Goal: Communication & Community: Answer question/provide support

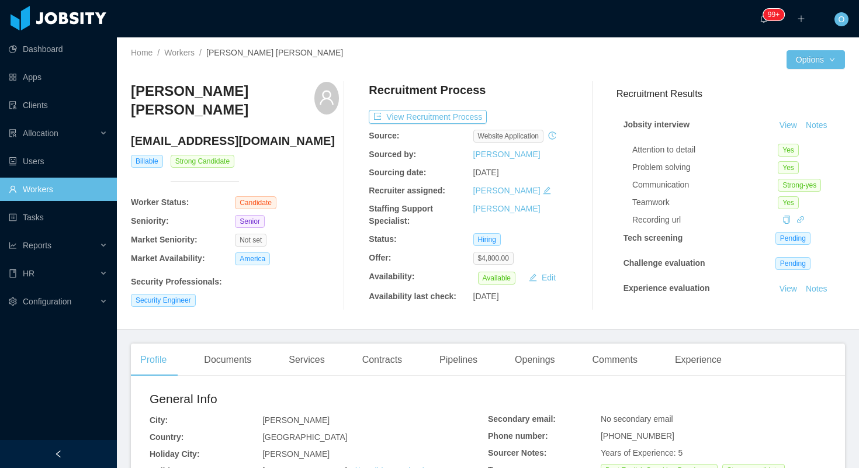
click at [258, 133] on h4 "danield.batistab@gmail.com" at bounding box center [235, 141] width 208 height 16
copy h4 "danield.batistab@gmail.com"
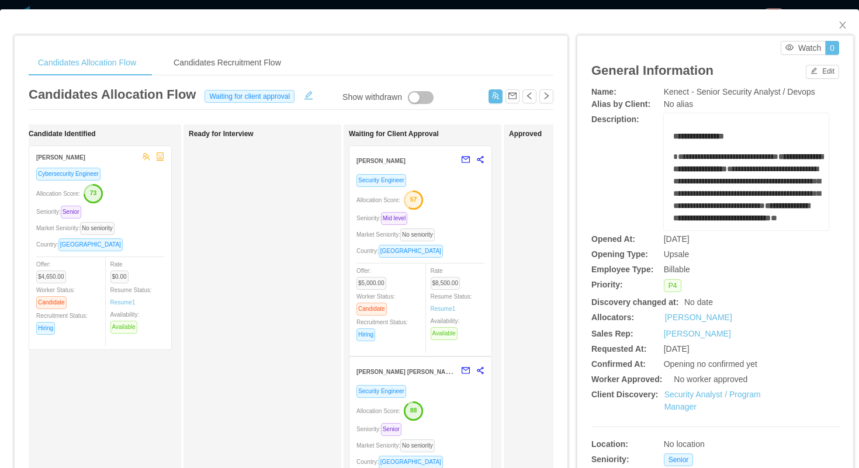
scroll to position [0, 224]
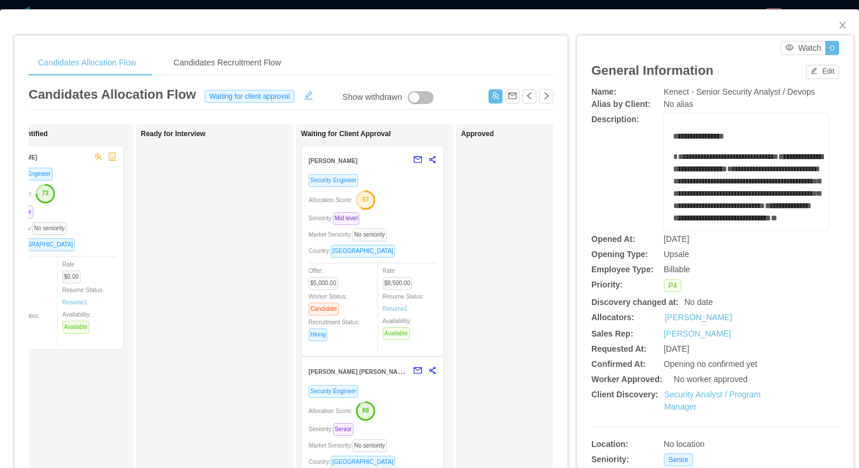
click at [410, 412] on div "Allocation Score: 88" at bounding box center [373, 410] width 128 height 19
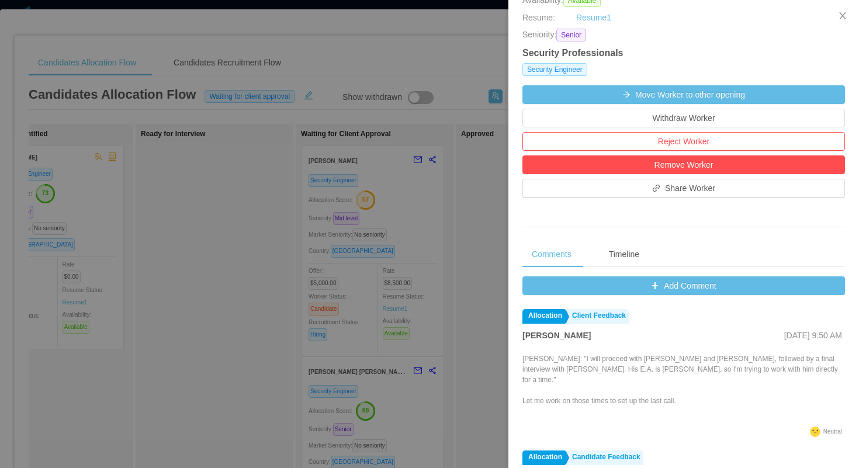
scroll to position [291, 0]
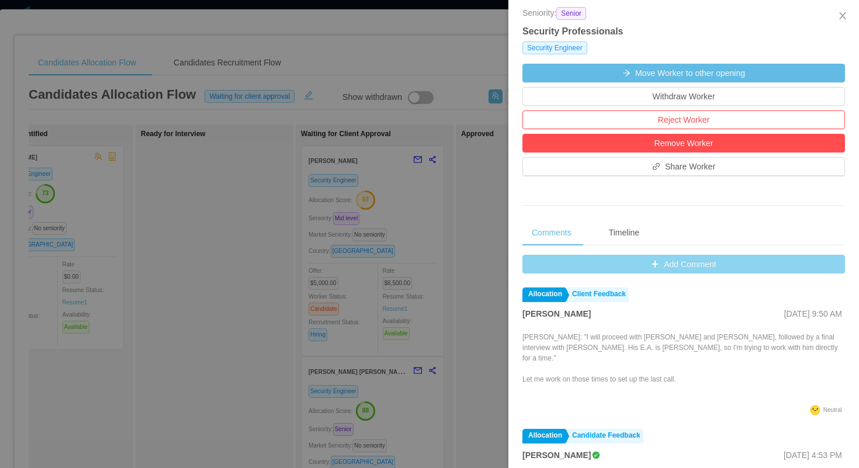
click at [552, 258] on button "Add Comment" at bounding box center [684, 264] width 323 height 19
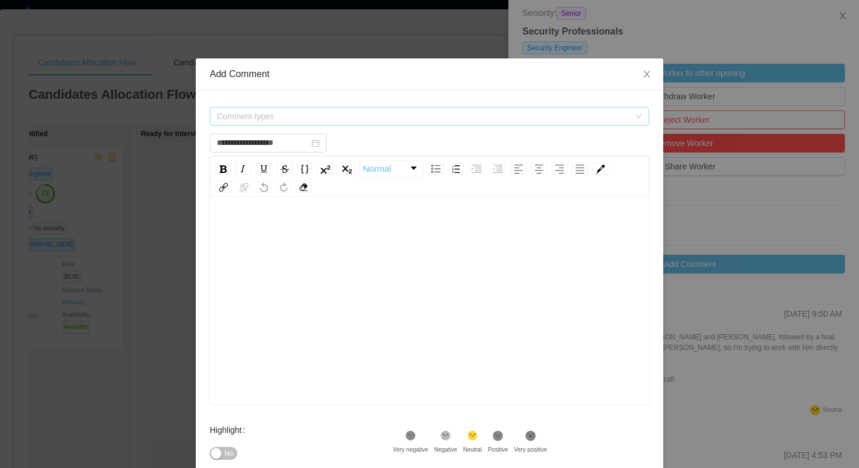
click at [406, 111] on span "Comment types" at bounding box center [423, 116] width 413 height 12
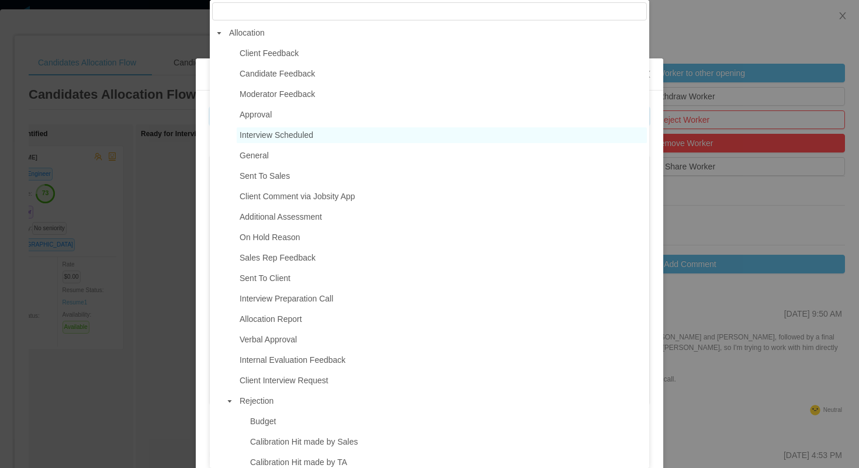
click at [320, 140] on span "Interview Scheduled" at bounding box center [442, 135] width 410 height 16
type input "**********"
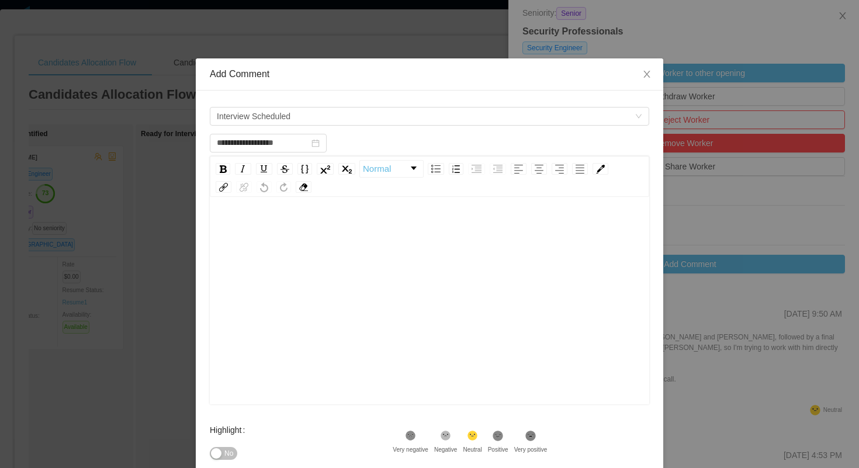
click at [302, 251] on div "rdw-editor" at bounding box center [429, 319] width 421 height 205
click at [597, 420] on div "Highlight No .st0{fill:#8a8a8a}.st2{fill:#262626} Very negative .st1{fill:#2626…" at bounding box center [430, 449] width 440 height 61
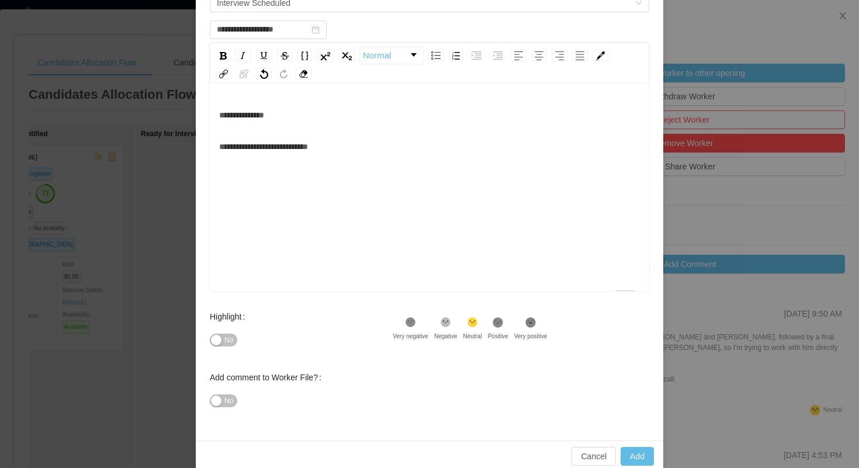
scroll to position [114, 0]
click at [503, 326] on icon at bounding box center [498, 322] width 10 height 10
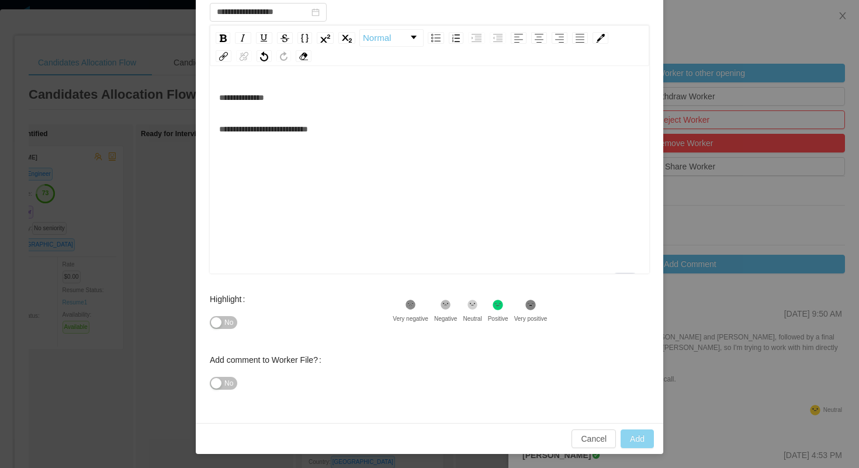
click at [639, 435] on button "Add" at bounding box center [637, 439] width 33 height 19
type input "**********"
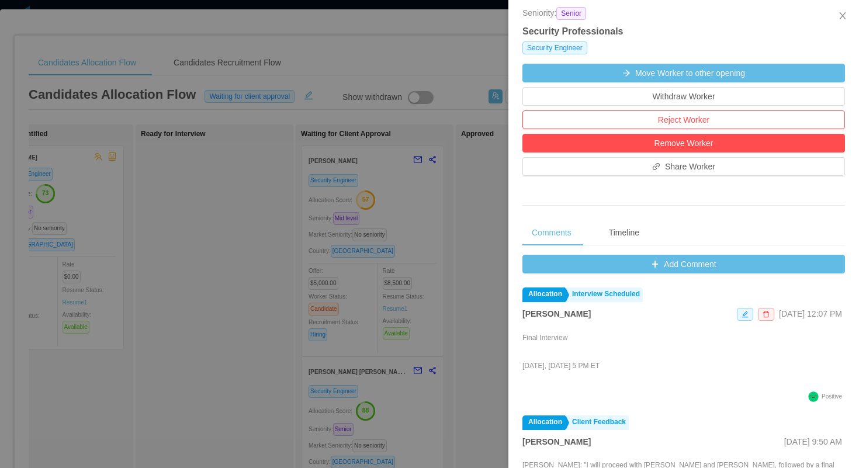
click at [238, 208] on div at bounding box center [429, 234] width 859 height 468
